Goal: Task Accomplishment & Management: Manage account settings

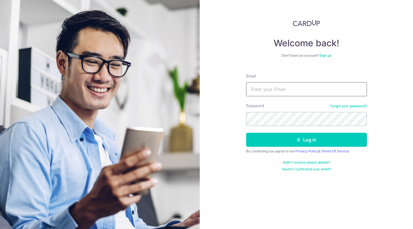
type input "[EMAIL_ADDRESS][DOMAIN_NAME]"
click at [306, 140] on button "Log in" at bounding box center [306, 140] width 121 height 14
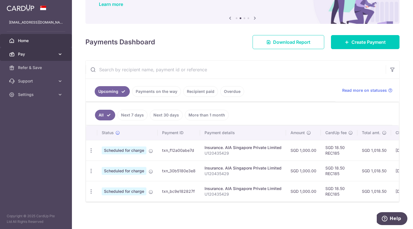
click at [57, 56] on link "Pay" at bounding box center [36, 53] width 72 height 13
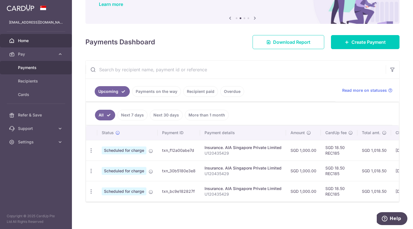
click at [45, 72] on link "Payments" at bounding box center [36, 67] width 72 height 13
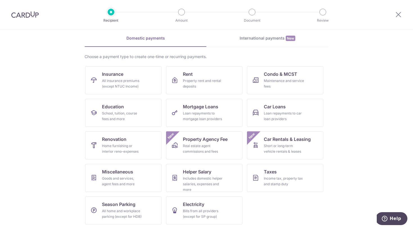
scroll to position [22, 0]
click at [402, 19] on div at bounding box center [397, 14] width 29 height 29
click at [397, 17] on icon at bounding box center [398, 14] width 7 height 7
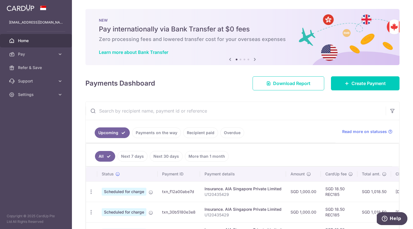
click at [136, 191] on span "Scheduled for charge" at bounding box center [124, 192] width 45 height 8
click at [198, 195] on td "txn_f12a00abe7d" at bounding box center [178, 191] width 42 height 20
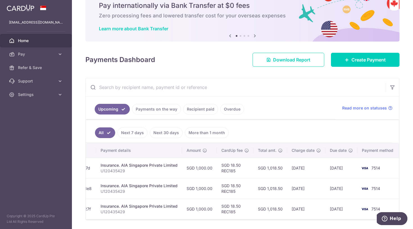
scroll to position [42, 0]
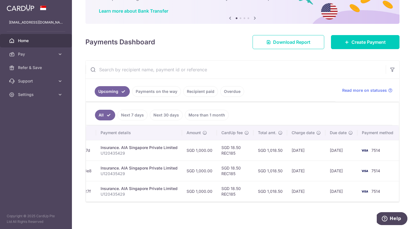
click at [154, 145] on div "Insurance. AIA Singapore Private Limited" at bounding box center [138, 148] width 77 height 6
click at [148, 165] on div "Insurance. AIA Singapore Private Limited" at bounding box center [138, 168] width 77 height 6
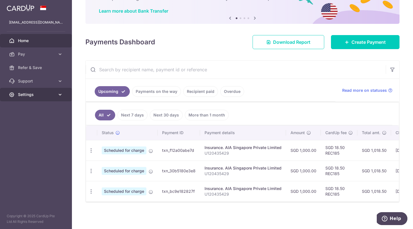
scroll to position [0, 0]
click at [90, 150] on icon "button" at bounding box center [91, 151] width 6 height 6
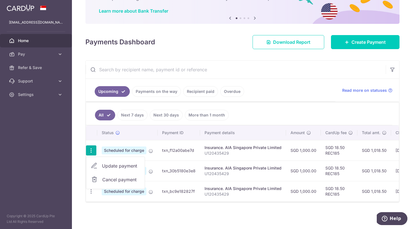
click at [102, 164] on span "Update payment" at bounding box center [121, 166] width 38 height 7
radio input "true"
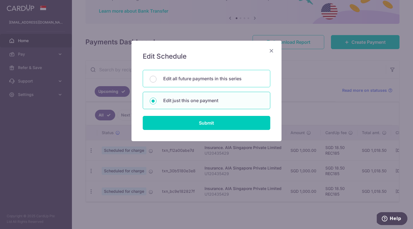
click at [208, 85] on div "Edit all future payments in this series" at bounding box center [206, 78] width 127 height 17
radio input "true"
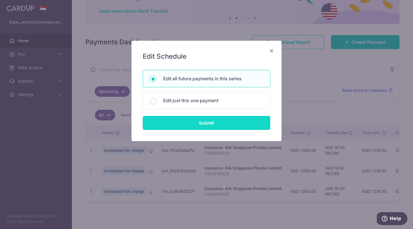
click at [205, 122] on input "Submit" at bounding box center [206, 123] width 127 height 14
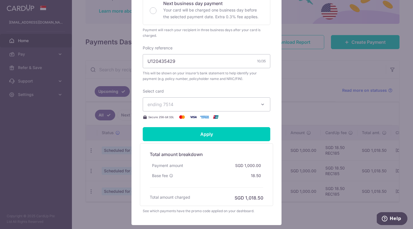
scroll to position [159, 0]
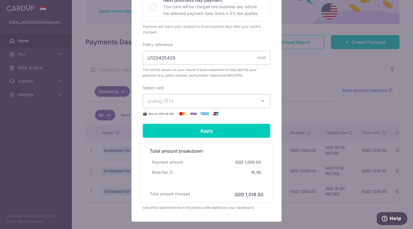
click at [264, 103] on icon "button" at bounding box center [263, 101] width 6 height 6
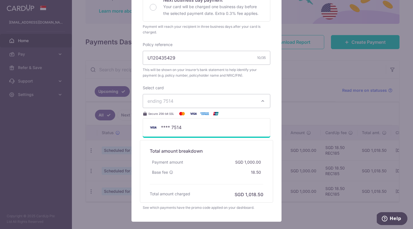
click at [306, 103] on div "Edit payment By clicking apply, you will make changes to all 3 payments to AIA …" at bounding box center [206, 114] width 413 height 229
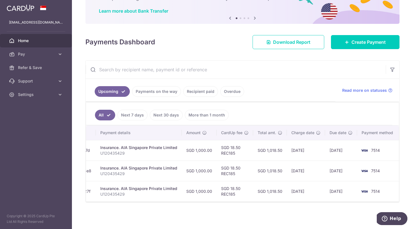
scroll to position [0, 104]
